Goal: Information Seeking & Learning: Learn about a topic

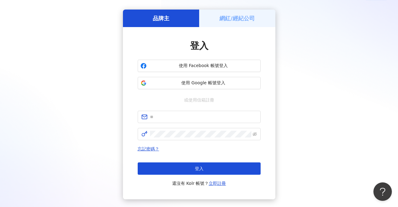
scroll to position [18, 0]
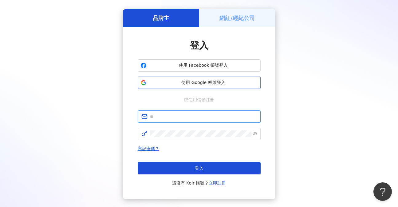
type input "**********"
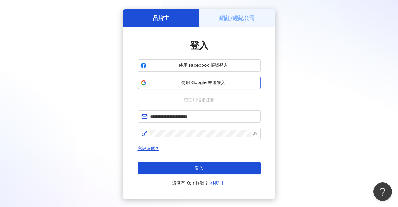
click at [217, 85] on span "使用 Google 帳號登入" at bounding box center [203, 83] width 109 height 6
click at [204, 81] on span "使用 Google 帳號登入" at bounding box center [203, 83] width 109 height 6
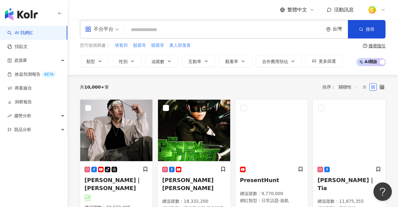
scroll to position [15, 0]
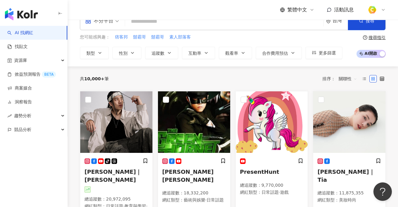
click at [198, 28] on div "不分平台 台灣 搜尋" at bounding box center [233, 21] width 306 height 18
click at [187, 20] on input "search" at bounding box center [224, 22] width 193 height 12
paste input "*******"
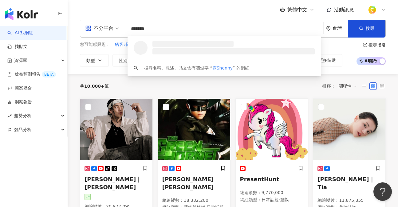
scroll to position [0, 0]
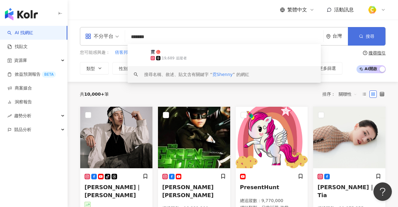
type input "*******"
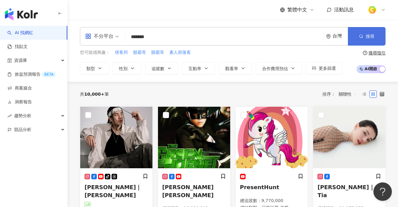
click at [359, 36] on icon "button" at bounding box center [361, 36] width 4 height 4
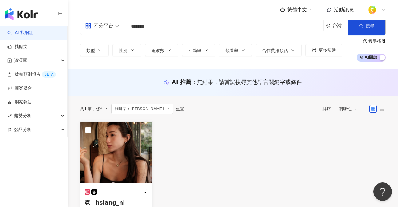
scroll to position [26, 0]
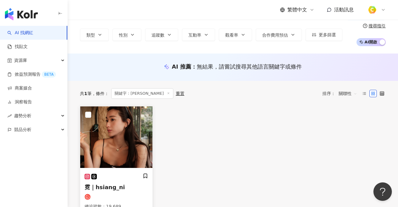
click at [111, 180] on div "霓｜hsiang_ni 總追蹤數 ： 19,689 網紅類型 ： 彩妝 · 美妝時尚 · 日常話題 · 教育與學習 · 穿搭 · 交通工具 · 旅遊 名稱 ：…" at bounding box center [117, 206] width 64 height 67
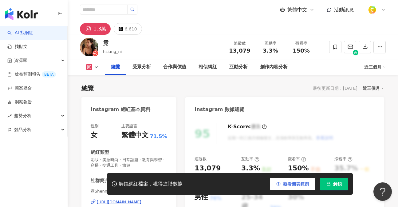
click at [282, 186] on button "觀看圖表範例" at bounding box center [292, 184] width 45 height 12
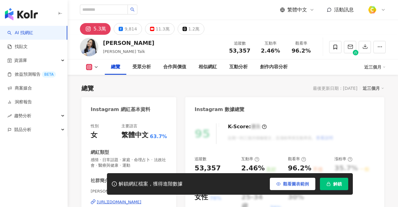
scroll to position [38, 0]
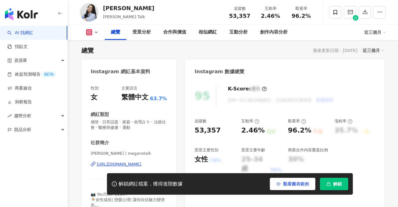
click at [292, 188] on button "觀看圖表範例" at bounding box center [292, 184] width 45 height 12
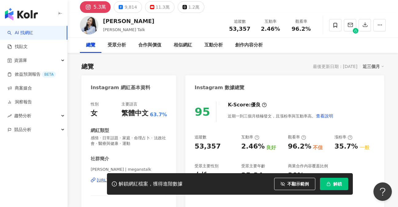
scroll to position [0, 0]
